Goal: Information Seeking & Learning: Learn about a topic

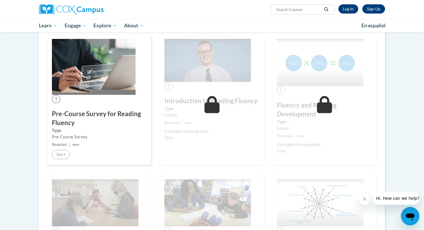
scroll to position [101, 0]
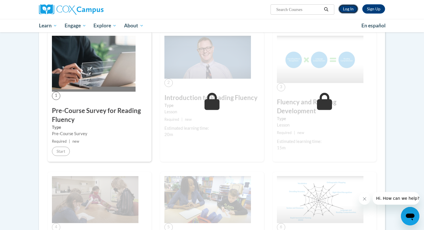
click at [347, 5] on link "Log In" at bounding box center [349, 8] width 20 height 9
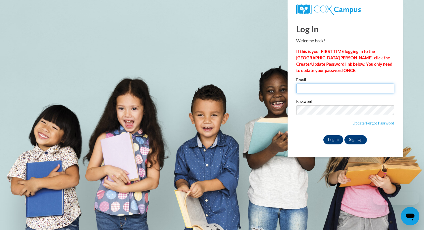
type input "cjohnson1@mtsd.k12.wi.us"
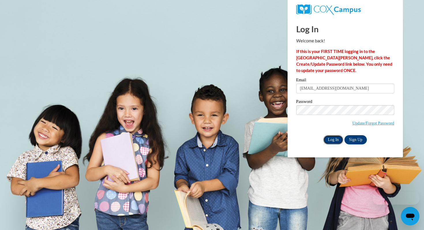
click at [325, 138] on input "Log In" at bounding box center [334, 139] width 20 height 9
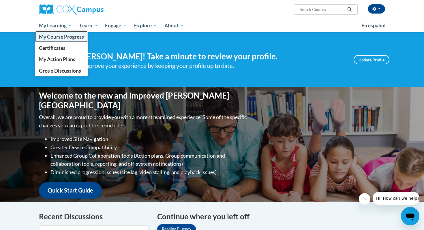
click at [58, 35] on span "My Course Progress" at bounding box center [61, 37] width 45 height 6
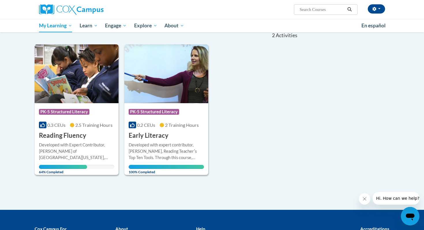
scroll to position [61, 0]
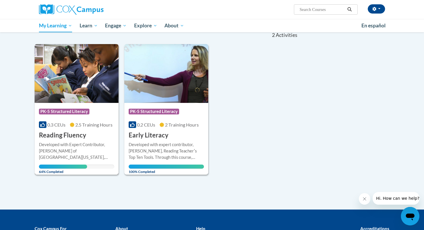
click at [88, 90] on img at bounding box center [77, 73] width 84 height 59
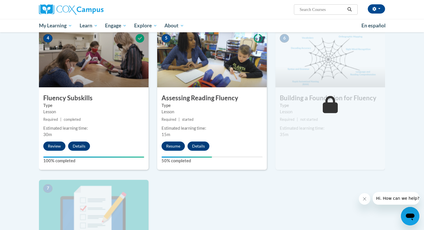
scroll to position [278, 0]
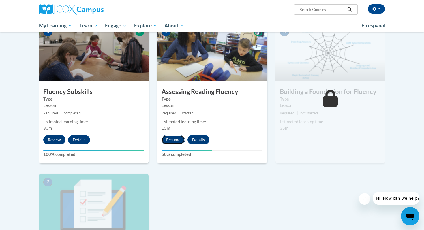
click at [170, 138] on button "Resume" at bounding box center [173, 139] width 23 height 9
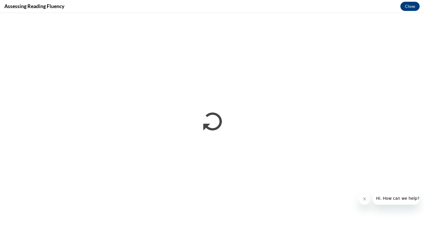
scroll to position [0, 0]
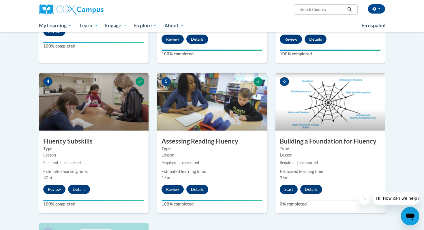
scroll to position [365, 0]
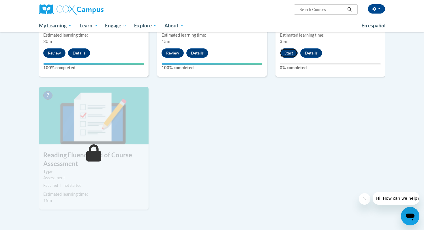
click at [285, 55] on button "Start" at bounding box center [289, 52] width 18 height 9
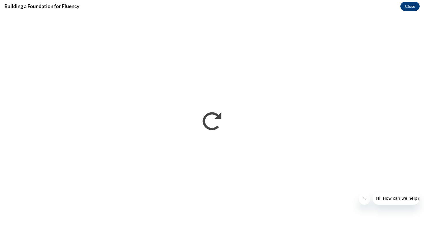
scroll to position [0, 0]
